Goal: Task Accomplishment & Management: Complete application form

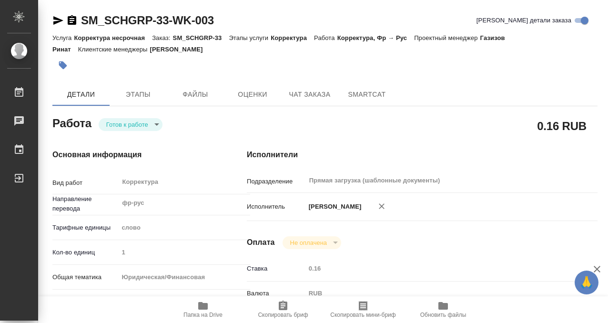
click at [73, 73] on div at bounding box center [233, 65] width 363 height 21
click at [71, 69] on button "button" at bounding box center [62, 65] width 21 height 21
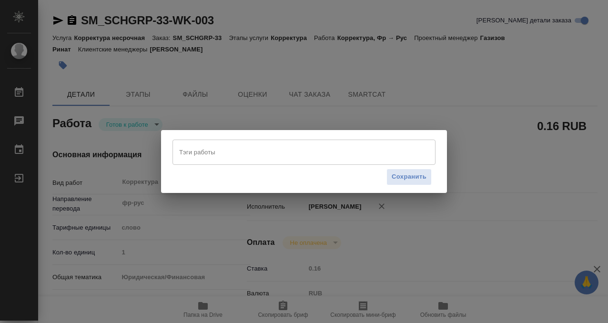
click at [209, 159] on input "Тэги работы" at bounding box center [295, 152] width 236 height 16
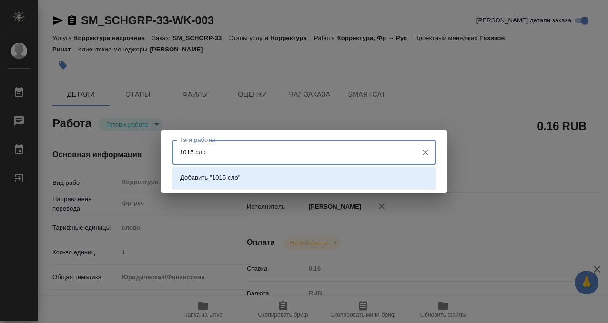
type input "1015 слов"
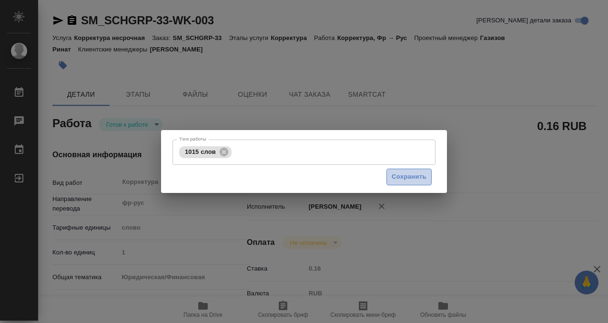
click at [425, 178] on span "Сохранить" at bounding box center [408, 176] width 35 height 11
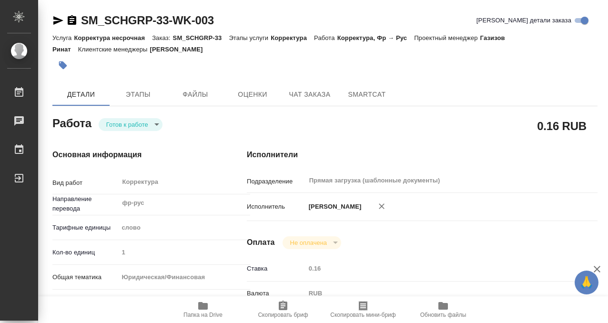
click at [153, 123] on body "🙏 .cls-1 fill:#fff; AWATERA Kobzeva Elizaveta Работы 0 Чаты График Выйти SM_SCH…" at bounding box center [304, 161] width 608 height 323
type input "readyForWork"
type input "фр-рус"
type input "5a8b1489cc6b4906c91bfd90"
type input "1"
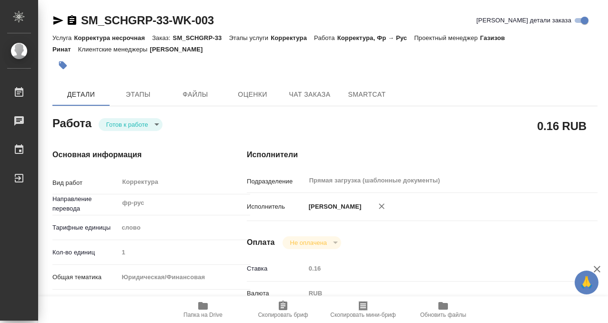
type input "yr-fn"
type input "5f647205b73bc97568ca66bf"
checkbox input "true"
type input "05.09.2025 10:55"
type input "[DATE] 11:00"
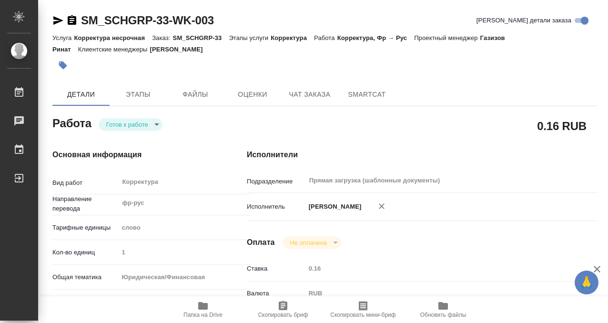
type input "[DATE] 11:00"
type input "Прямая загрузка (шаблонные документы)"
type input "notPayed"
type input "0.16"
type input "RUB"
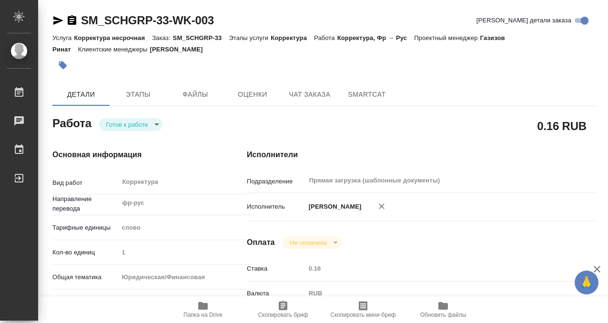
type input "[PERSON_NAME]"
type input "SM_SCHGRP-33"
type input "Корректура несрочная"
type input "Корректура"
type input "Козлова Мария"
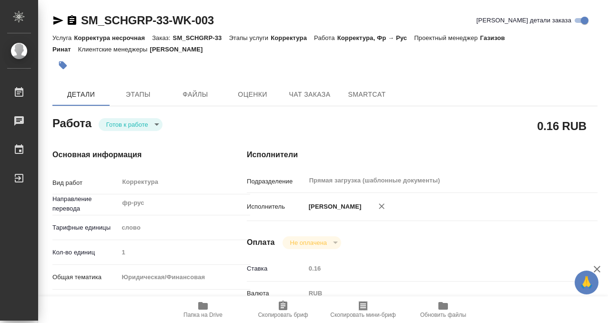
type input "/Clients/schneidergroup/Orders/SM_SCHGRP-33"
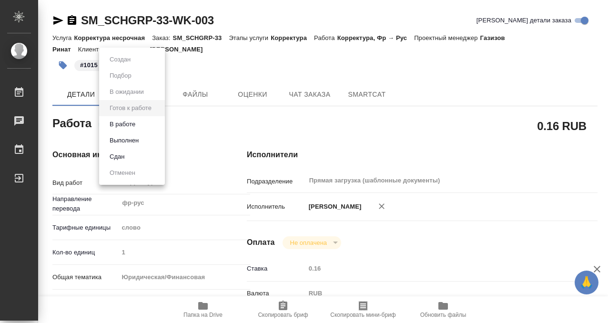
click at [144, 138] on li "Выполнен" at bounding box center [132, 140] width 66 height 16
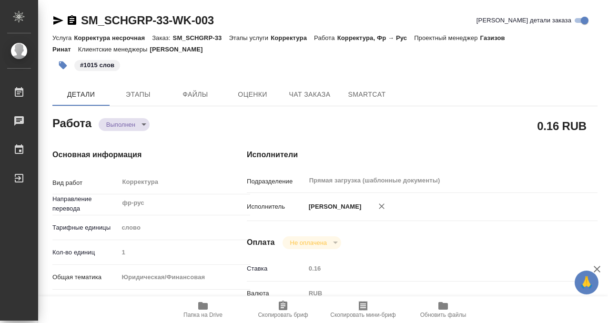
type textarea "x"
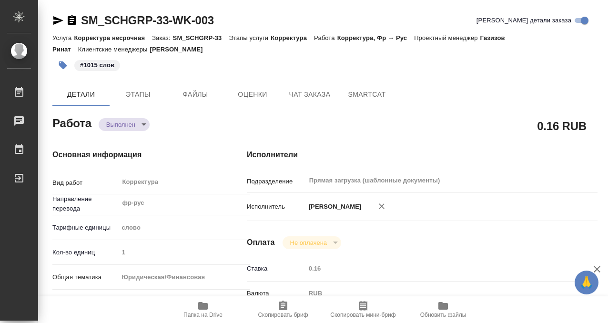
type textarea "x"
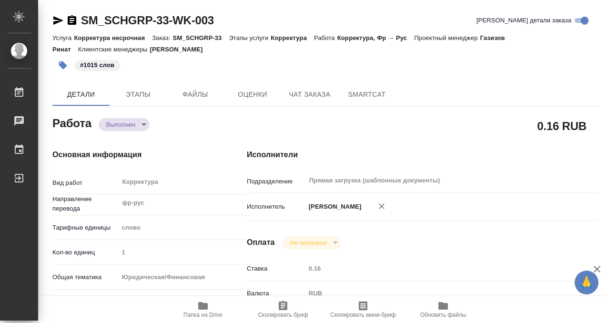
click at [69, 20] on icon "button" at bounding box center [72, 20] width 9 height 10
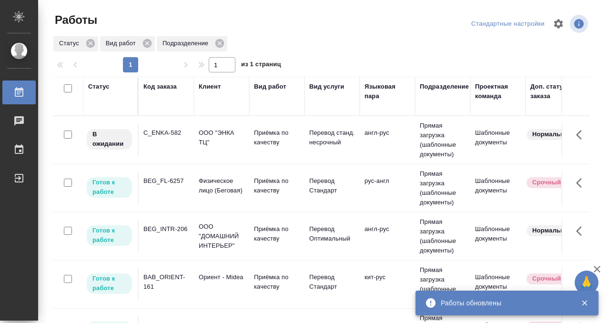
click at [205, 178] on p "Физическое лицо (Беговая)" at bounding box center [222, 185] width 46 height 19
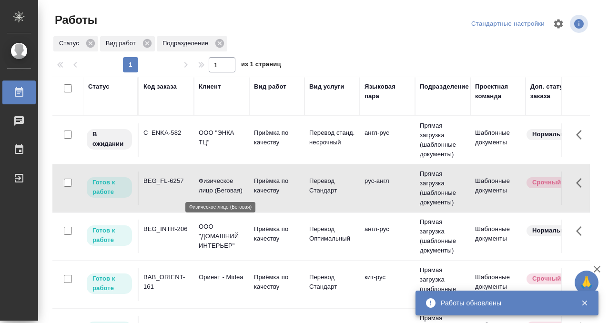
click at [205, 178] on p "Физическое лицо (Беговая)" at bounding box center [222, 185] width 46 height 19
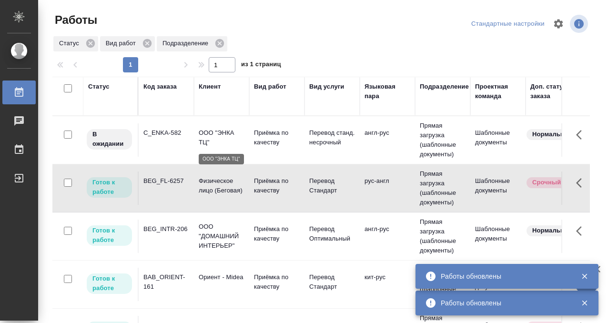
click at [199, 140] on p "ООО "ЭНКА ТЦ"" at bounding box center [222, 137] width 46 height 19
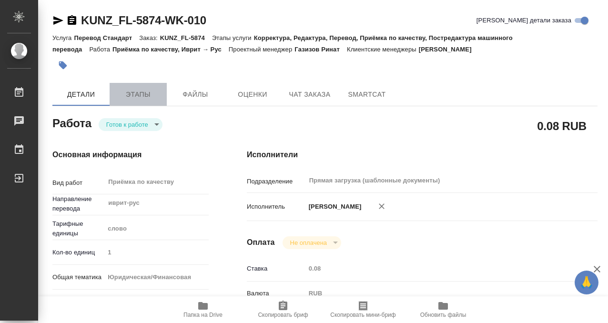
click at [139, 94] on span "Этапы" at bounding box center [138, 95] width 46 height 12
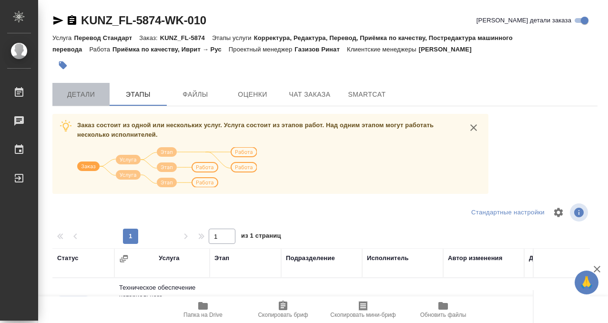
click at [88, 85] on button "Детали" at bounding box center [80, 94] width 57 height 23
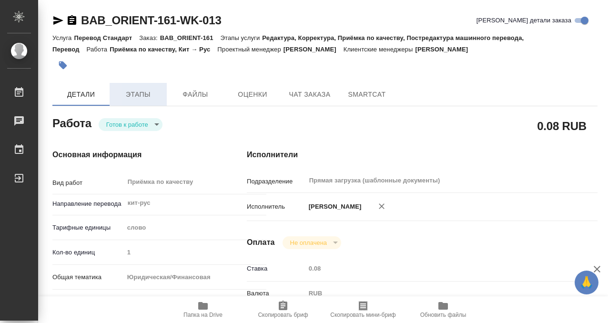
click at [128, 100] on button "Этапы" at bounding box center [138, 94] width 57 height 23
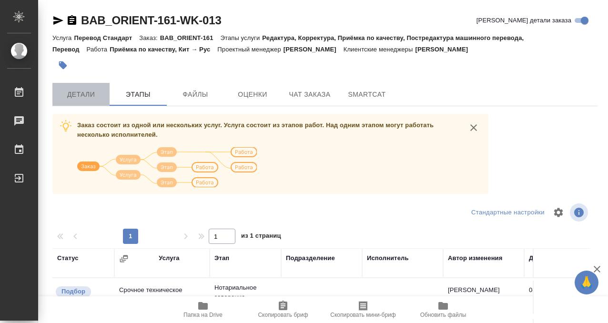
click at [88, 98] on span "Детали" at bounding box center [81, 95] width 46 height 12
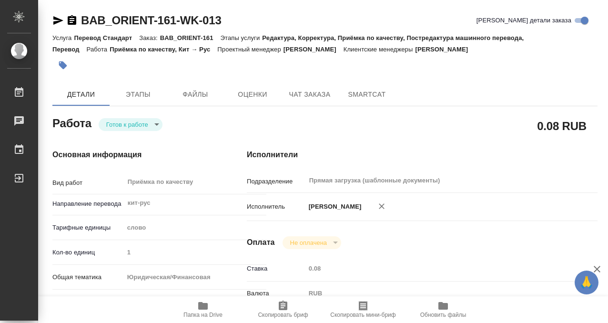
type textarea "x"
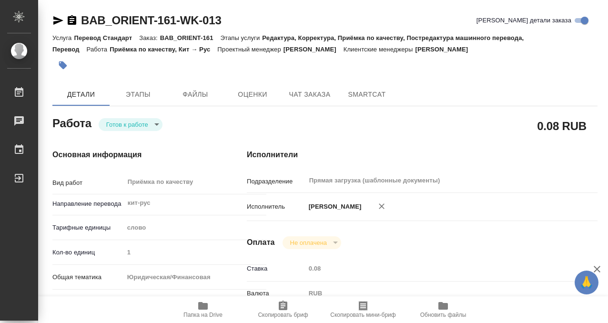
type textarea "x"
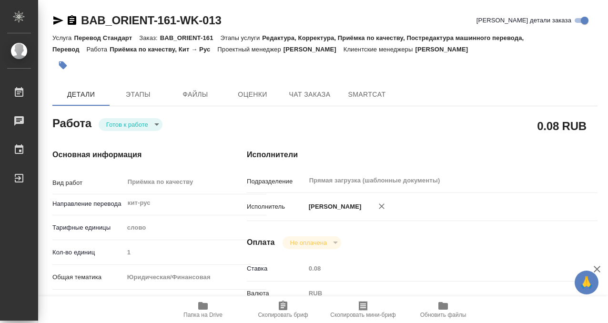
type textarea "x"
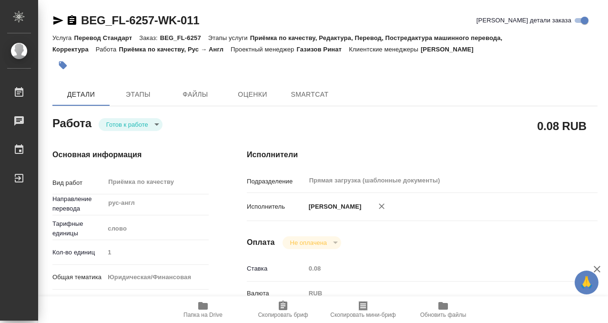
type textarea "x"
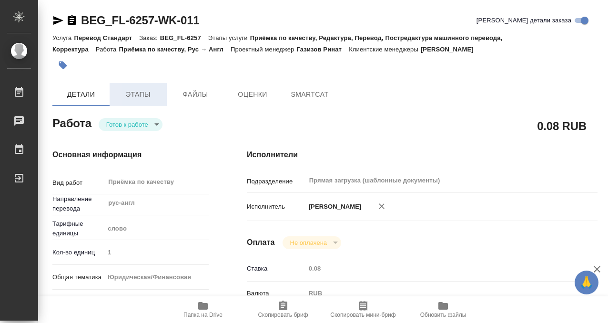
type textarea "x"
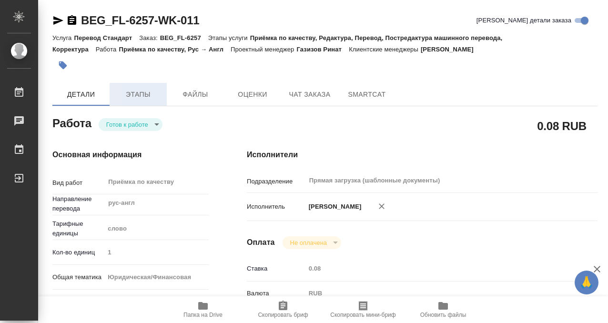
click at [149, 98] on span "Этапы" at bounding box center [138, 95] width 46 height 12
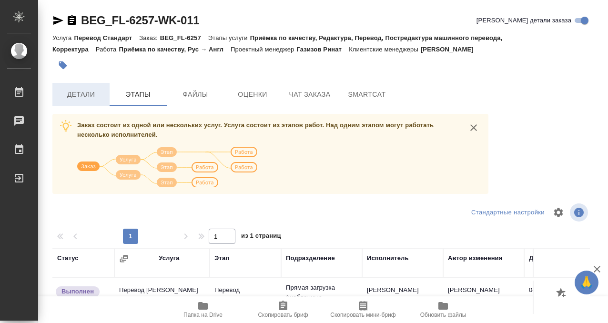
click at [81, 89] on span "Детали" at bounding box center [81, 95] width 46 height 12
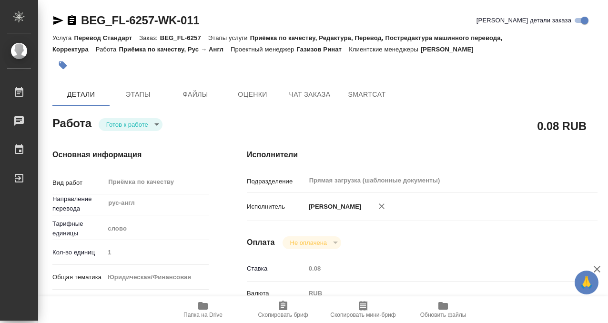
type textarea "x"
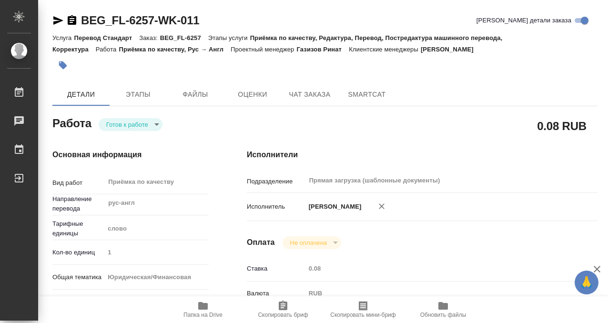
type textarea "x"
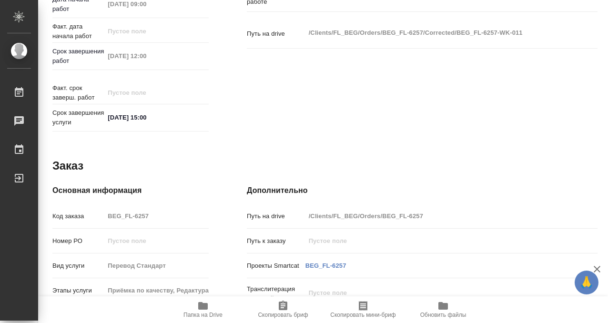
scroll to position [508, 0]
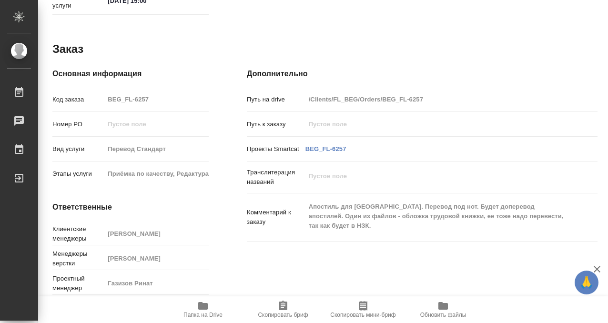
type textarea "x"
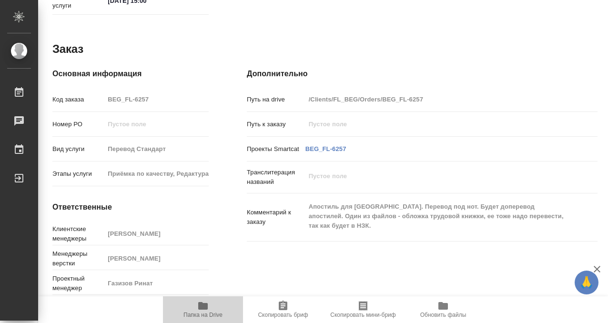
click at [202, 301] on icon "button" at bounding box center [202, 305] width 11 height 11
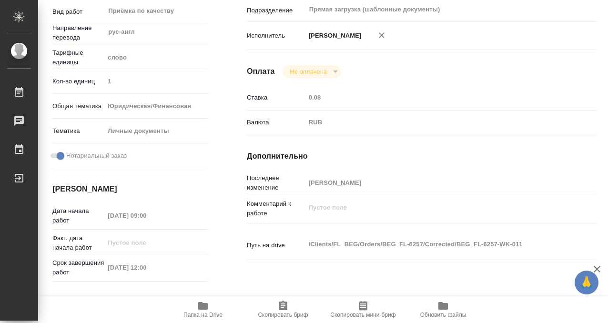
scroll to position [0, 0]
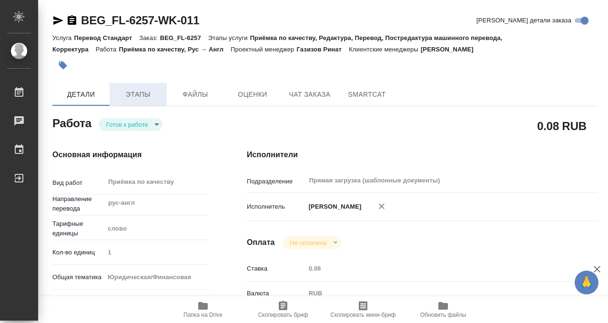
click at [128, 90] on span "Этапы" at bounding box center [138, 95] width 46 height 12
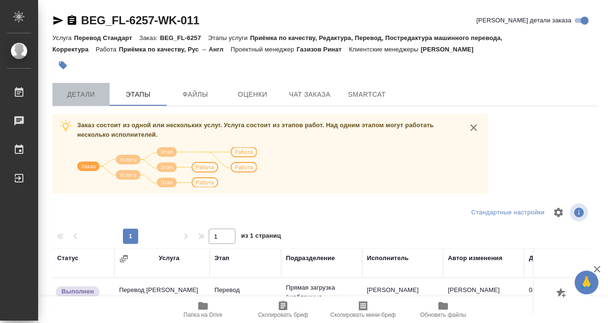
click at [92, 95] on span "Детали" at bounding box center [81, 95] width 46 height 12
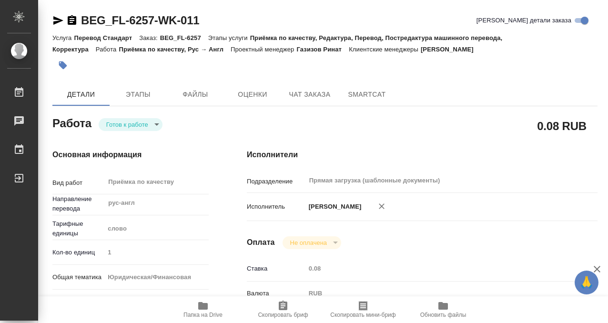
type textarea "x"
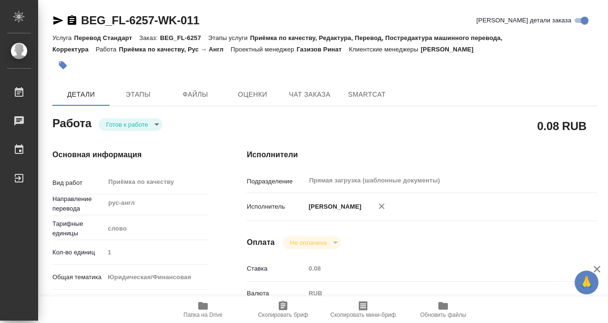
type textarea "x"
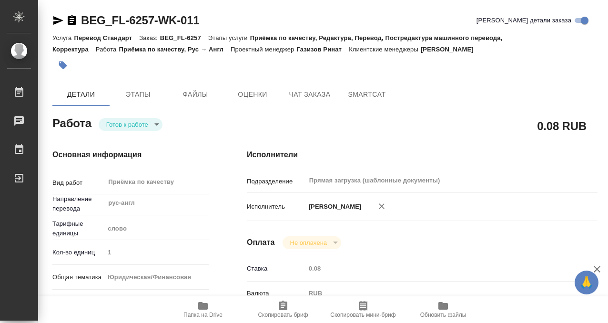
type textarea "x"
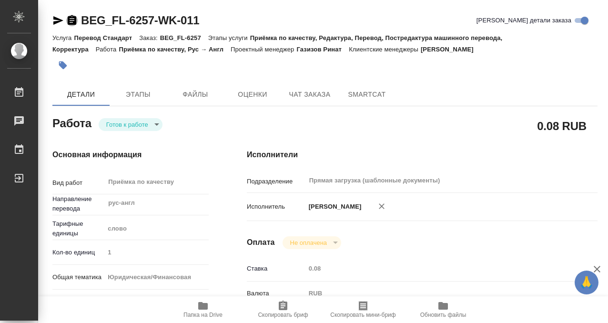
click at [74, 23] on icon "button" at bounding box center [72, 20] width 9 height 10
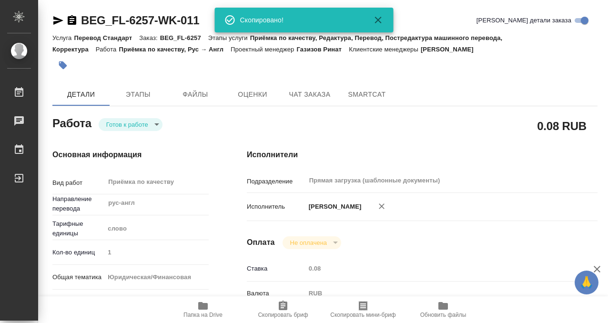
type textarea "x"
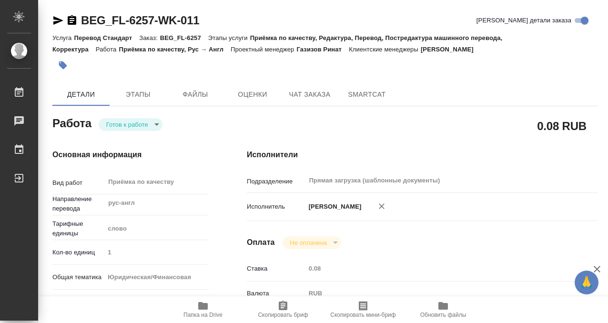
click at [66, 66] on icon "button" at bounding box center [63, 65] width 10 height 10
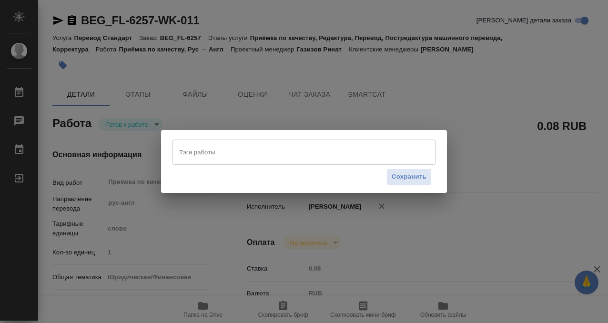
click at [254, 155] on input "Тэги работы" at bounding box center [295, 152] width 236 height 16
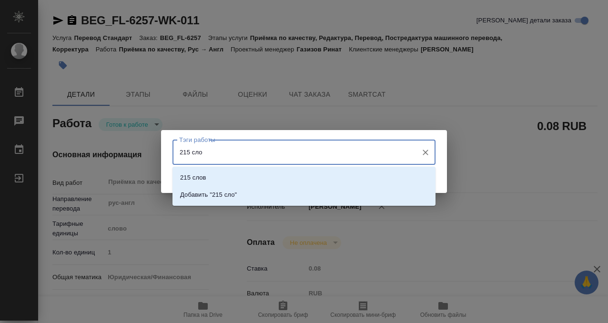
type input "215 слов"
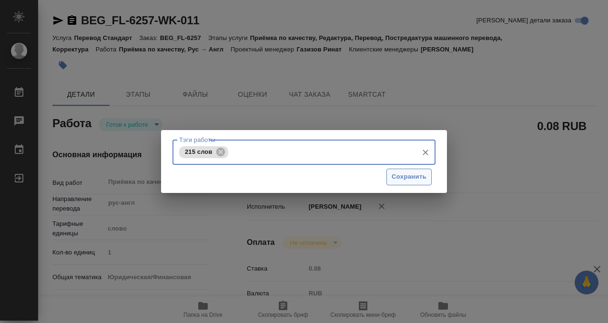
click at [408, 179] on span "Сохранить" at bounding box center [408, 176] width 35 height 11
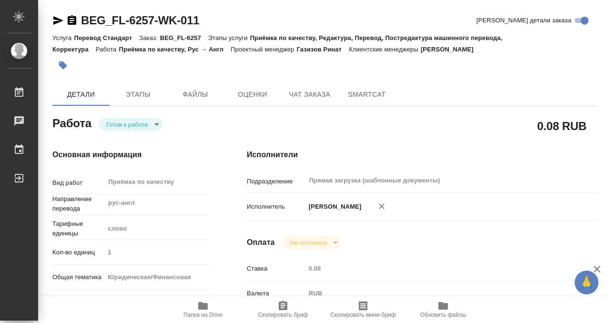
type input "readyForWork"
type textarea "Приёмка по качеству"
type textarea "x"
type input "рус-англ"
type input "5a8b1489cc6b4906c91bfd90"
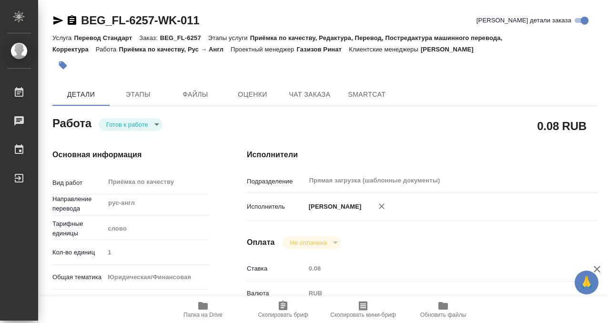
type input "1"
type input "yr-fn"
type input "5a8b8b956a9677013d343cfe"
checkbox input "true"
type input "08.09.2025 09:00"
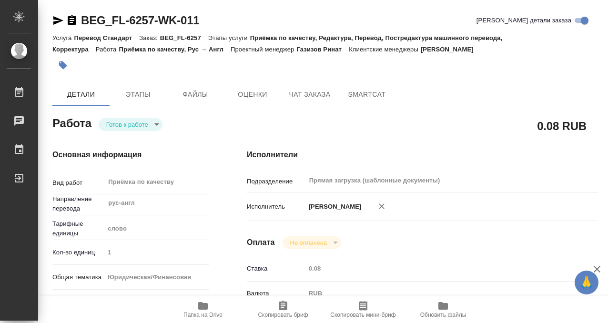
type input "08.09.2025 12:00"
type input "08.09.2025 15:00"
type input "Прямая загрузка (шаблонные документы)"
type input "notPayed"
type input "0.08"
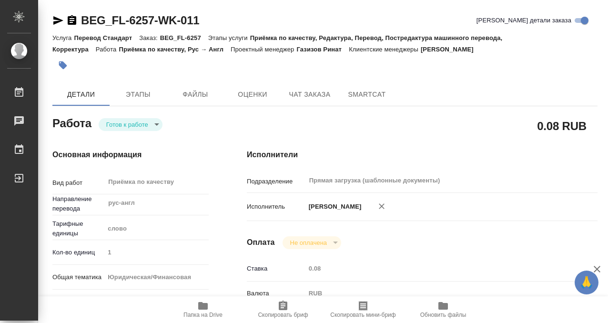
type input "RUB"
type input "[PERSON_NAME]"
type textarea "x"
type textarea "/Clients/FL_BEG/Orders/BEG_FL-6257/Corrected/BEG_FL-6257-WK-011"
type textarea "x"
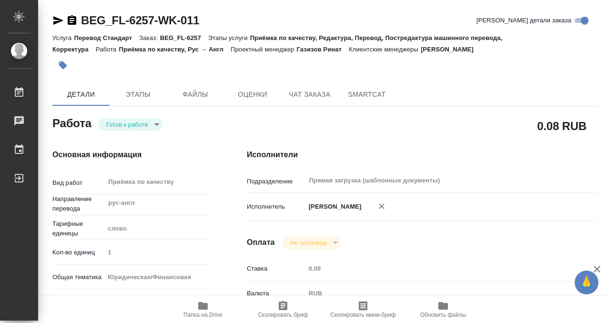
type input "BEG_FL-6257"
type input "Перевод Стандарт"
type input "Приёмка по качеству, Редактура, Перевод, Постредактура машинного перевода, Корр…"
type input "Антонова Кристина"
type input "Петрова Валерия"
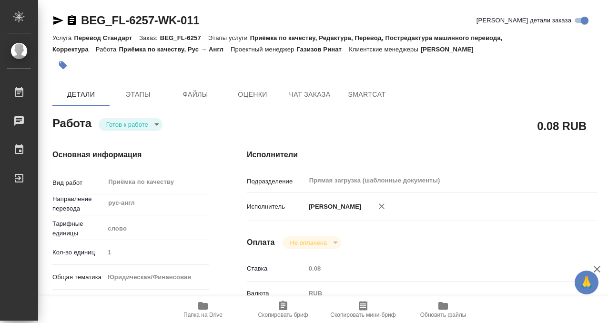
type input "/Clients/FL_BEG/Orders/BEG_FL-6257"
type textarea "x"
type textarea "Апостиль для Канады. Перевод под нот. Будет доперевод апостилей. Один из файлов…"
type textarea "x"
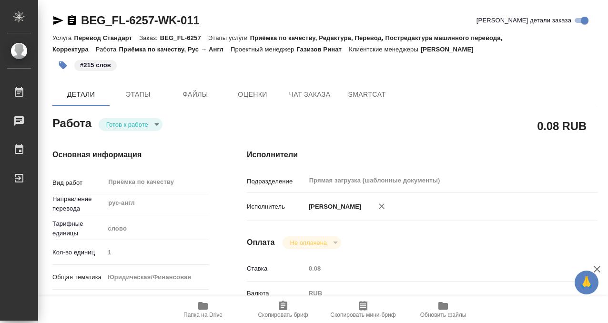
type textarea "x"
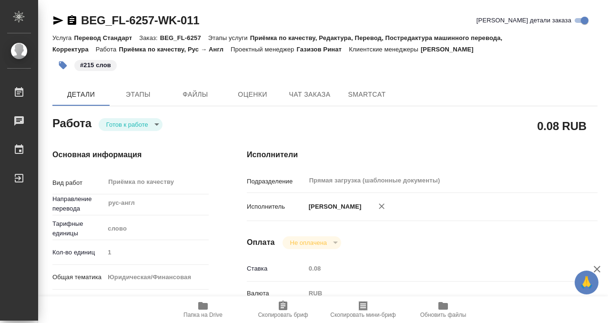
type textarea "x"
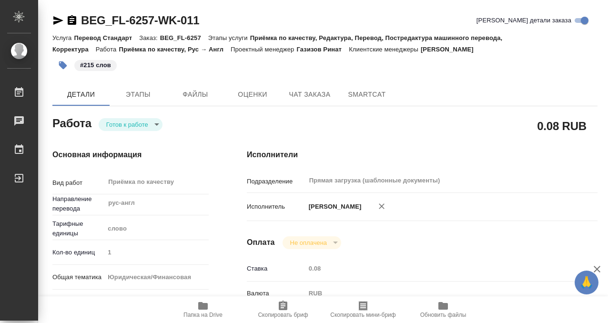
type textarea "x"
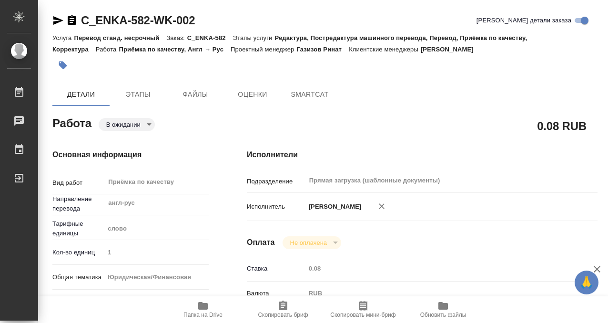
type textarea "x"
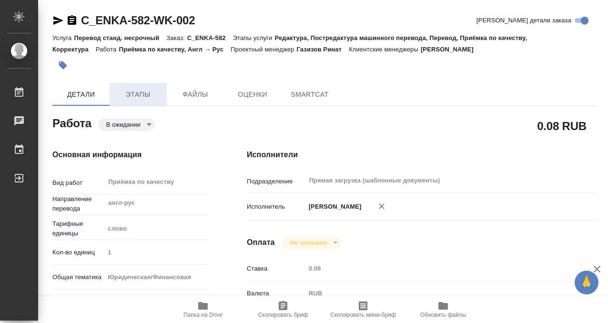
type textarea "x"
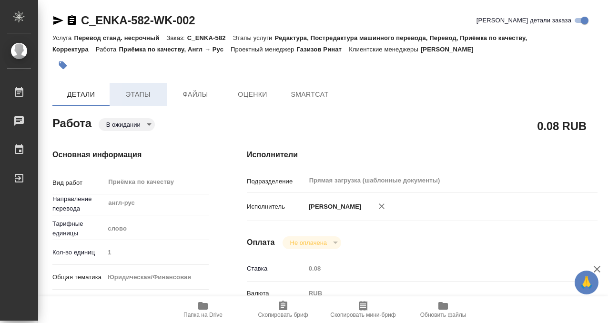
click at [139, 94] on span "Этапы" at bounding box center [138, 95] width 46 height 12
type textarea "x"
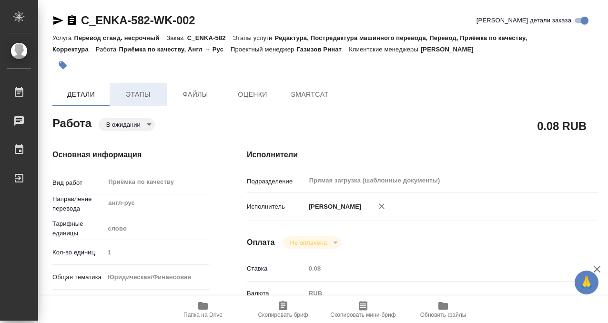
type textarea "x"
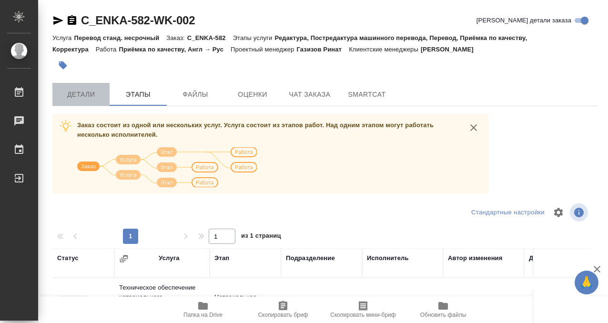
click at [101, 91] on span "Детали" at bounding box center [81, 95] width 46 height 12
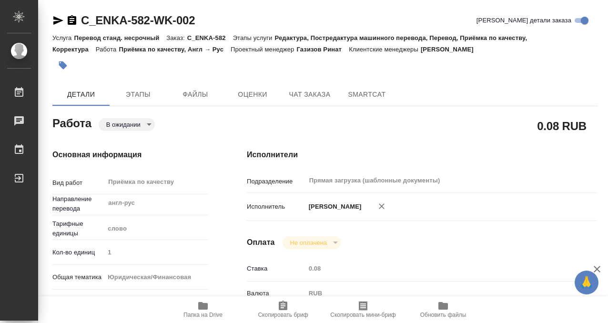
type textarea "x"
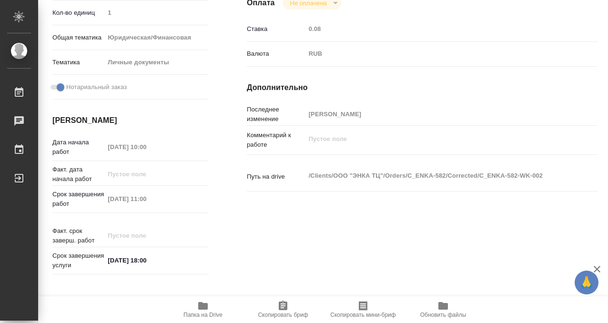
type textarea "x"
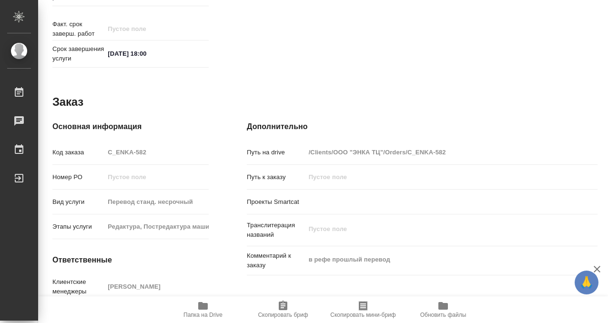
scroll to position [508, 0]
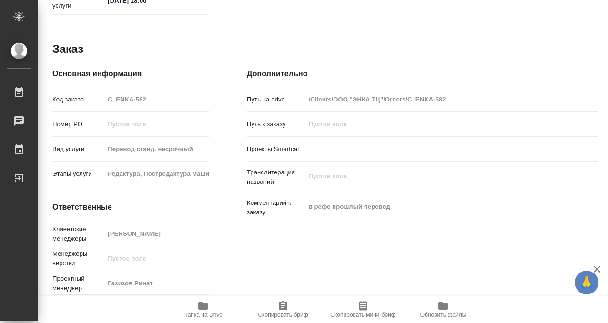
type textarea "x"
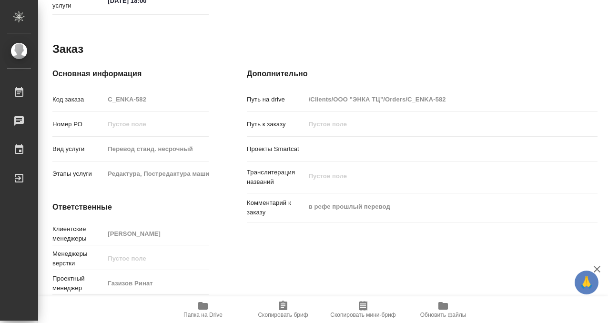
click at [206, 308] on icon "button" at bounding box center [203, 306] width 10 height 8
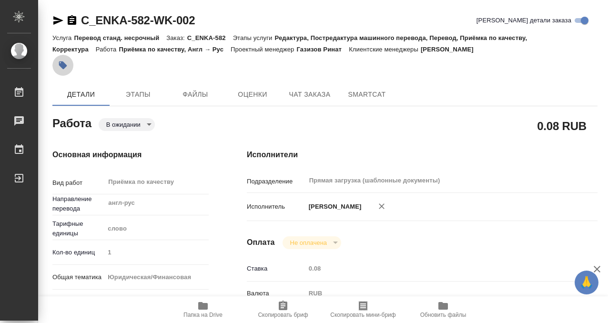
click at [63, 62] on icon "button" at bounding box center [63, 65] width 8 height 8
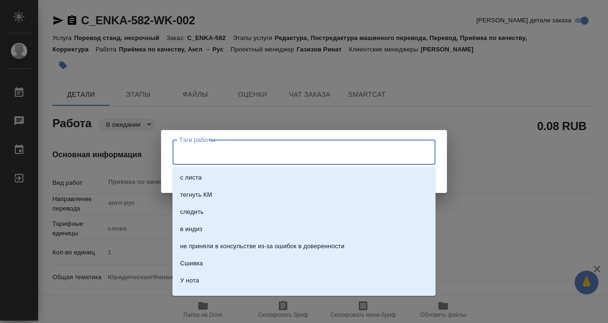
click at [203, 146] on input "Тэги работы" at bounding box center [295, 152] width 236 height 16
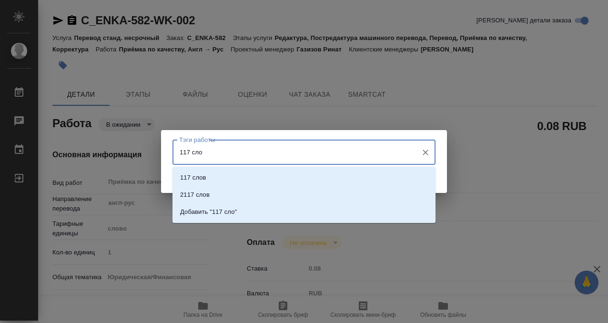
type input "117 слов"
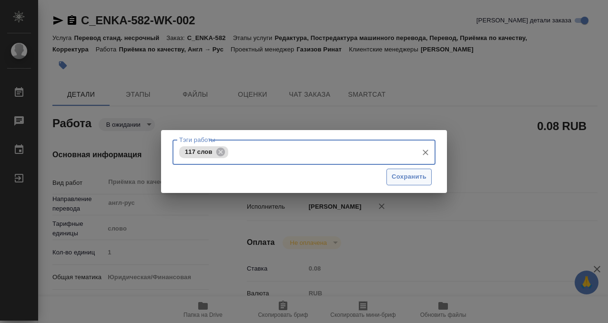
click at [410, 176] on span "Сохранить" at bounding box center [408, 176] width 35 height 11
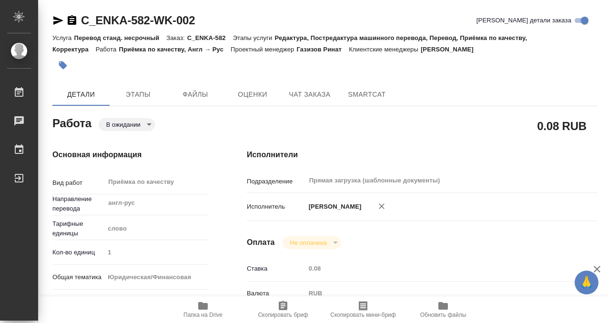
click at [149, 127] on body "🙏 .cls-1 fill:#fff; AWATERA Kobzeva [PERSON_NAME] 0 Чаты График Выйти C_ENKA-58…" at bounding box center [304, 161] width 608 height 323
type input "pending"
type textarea "Приёмка по качеству"
type textarea "x"
type input "англ-рус"
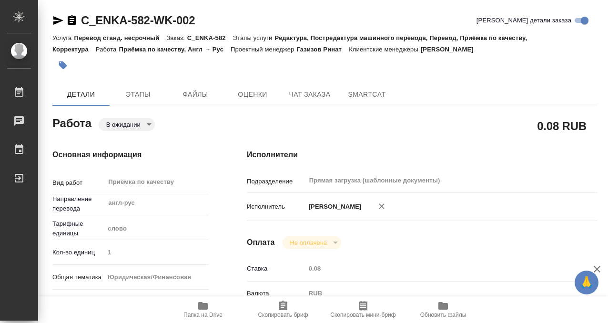
type input "5a8b1489cc6b4906c91bfd90"
type input "1"
type input "yr-fn"
type input "5a8b8b956a9677013d343cfe"
checkbox input "true"
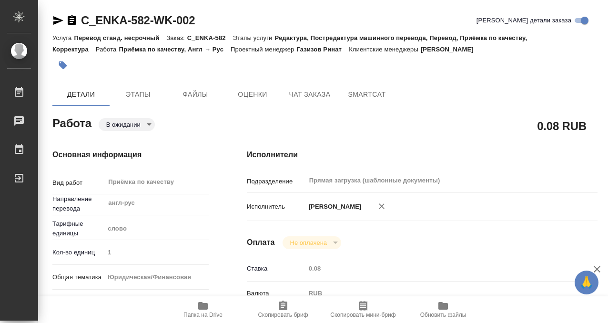
type input "[DATE] 10:00"
type input "[DATE] 11:00"
type input "[DATE] 18:00"
type input "Прямая загрузка (шаблонные документы)"
type input "notPayed"
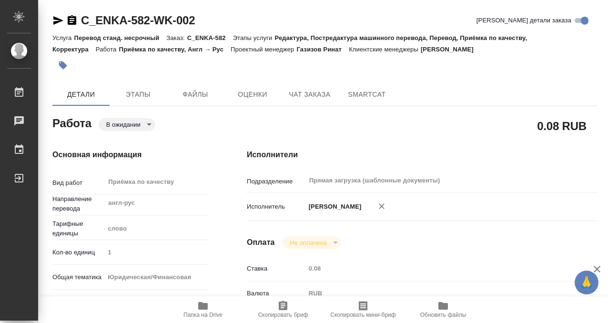
type input "0.08"
type input "RUB"
type input "[PERSON_NAME]"
type textarea "x"
type textarea "/Clients/ООО "ЭНКА ТЦ"/Orders/C_ENKA-582/Corrected/C_ENKA-582-WK-002"
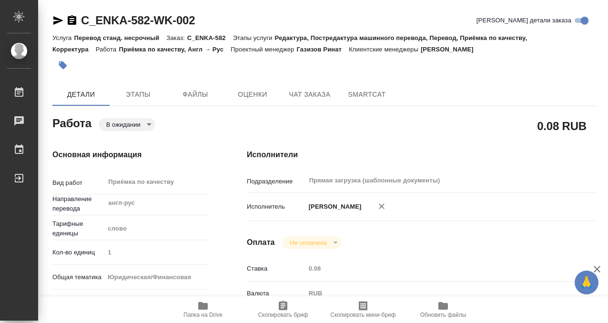
type textarea "x"
type input "C_ENKA-582"
type input "Перевод станд. несрочный"
type input "Редактура, Постредактура машинного перевода, Перевод, Приёмка по качеству, Корр…"
type input "[PERSON_NAME]"
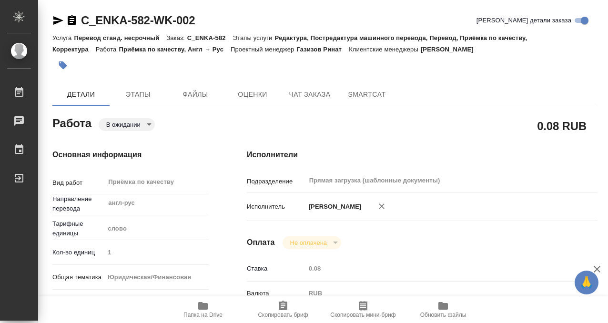
type input "/Clients/ООО "ЭНКА ТЦ"/Orders/C_ENKA-582"
type textarea "x"
type textarea "в рефе прошлый перевод"
type textarea "x"
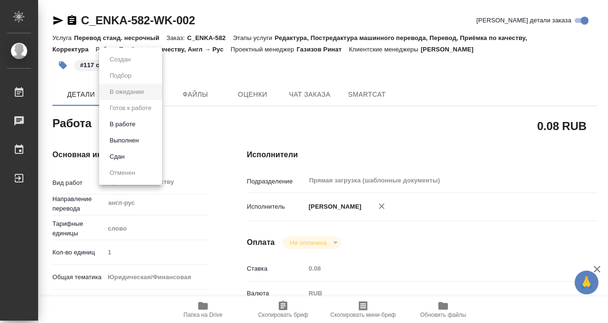
click at [146, 139] on li "Выполнен" at bounding box center [130, 140] width 63 height 16
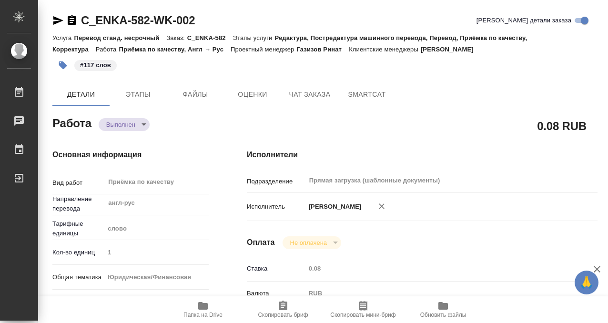
type textarea "x"
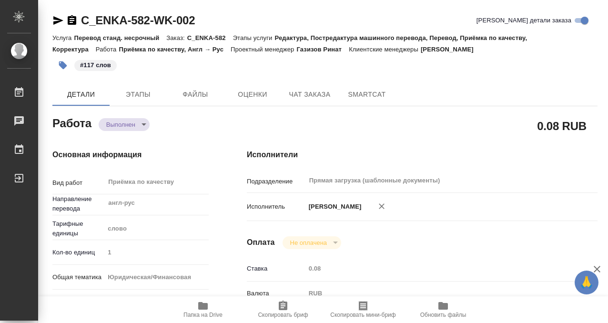
type textarea "x"
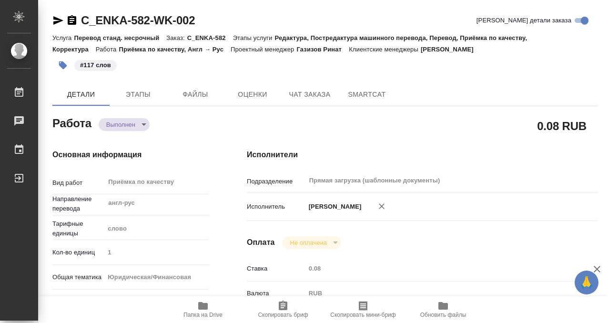
type textarea "x"
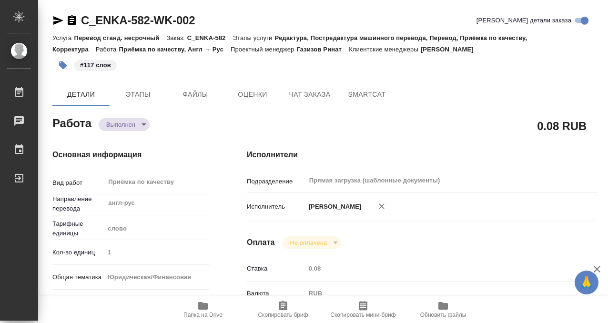
type textarea "x"
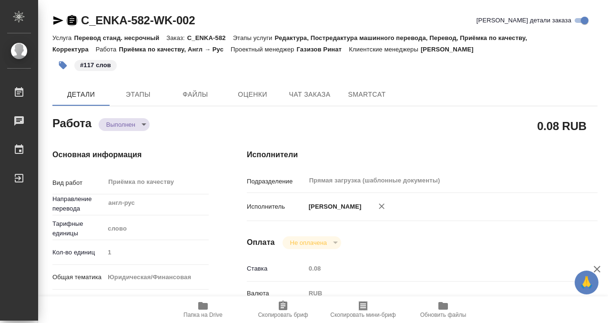
click at [69, 22] on icon "button" at bounding box center [72, 20] width 9 height 10
